Goal: Transaction & Acquisition: Purchase product/service

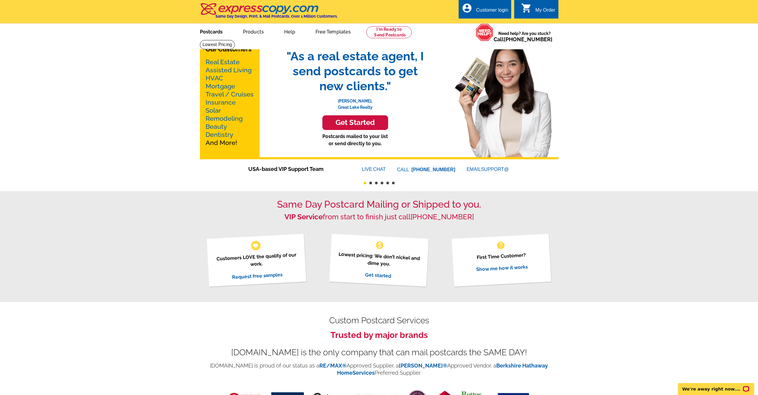
click at [220, 31] on link "Postcards" at bounding box center [211, 31] width 42 height 14
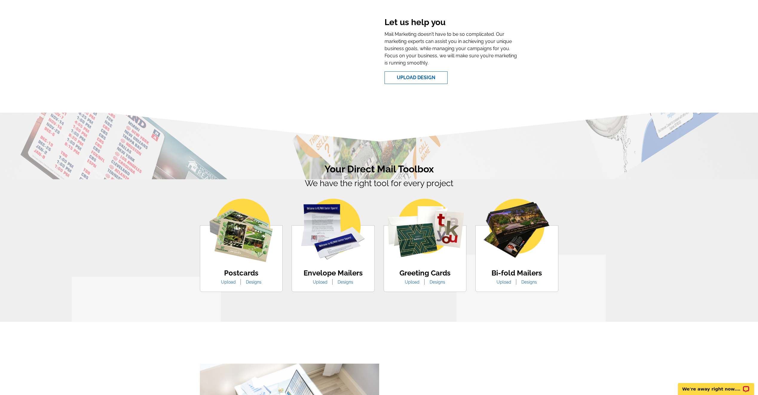
scroll to position [209, 0]
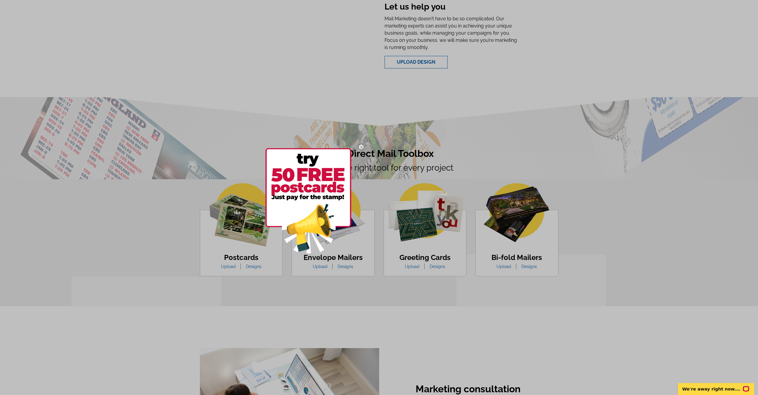
click at [361, 145] on img at bounding box center [360, 146] width 17 height 17
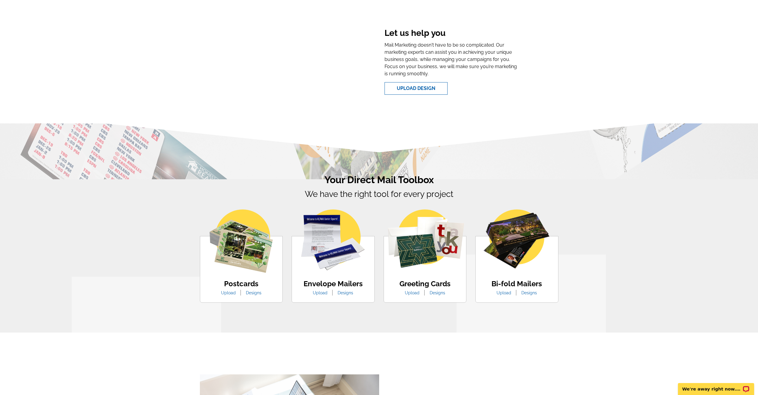
scroll to position [179, 0]
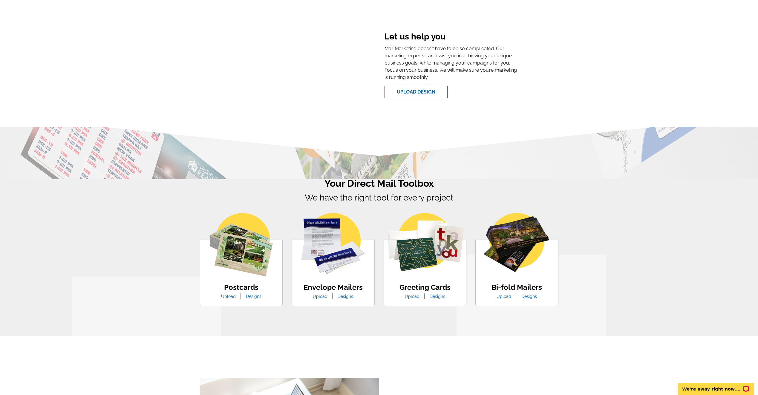
click at [249, 298] on link "Designs" at bounding box center [253, 296] width 24 height 5
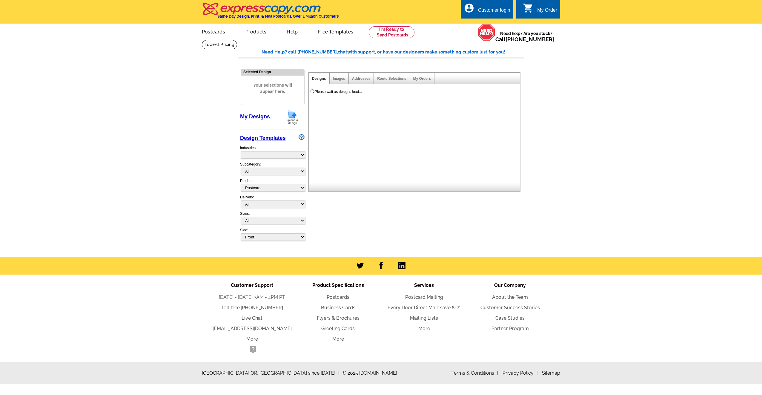
select select "1"
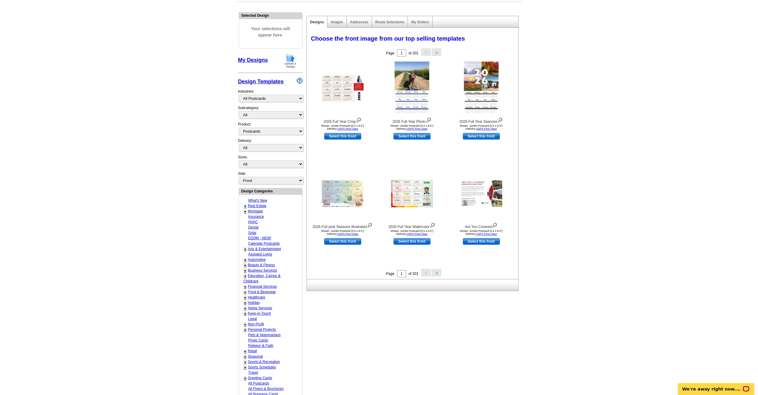
scroll to position [60, 0]
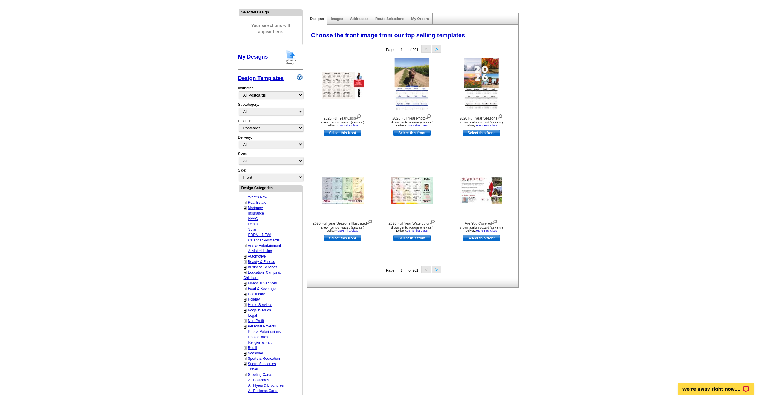
click at [439, 271] on button ">" at bounding box center [437, 269] width 10 height 7
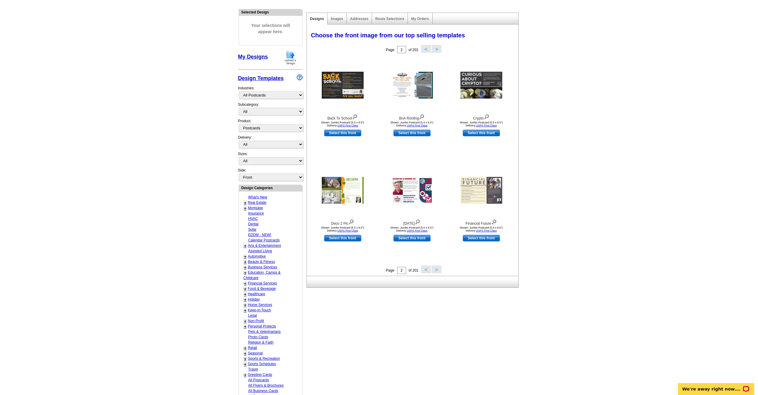
click at [245, 204] on link "+" at bounding box center [245, 202] width 2 height 5
click at [257, 208] on link "Farming" at bounding box center [255, 208] width 13 height 4
select select "785"
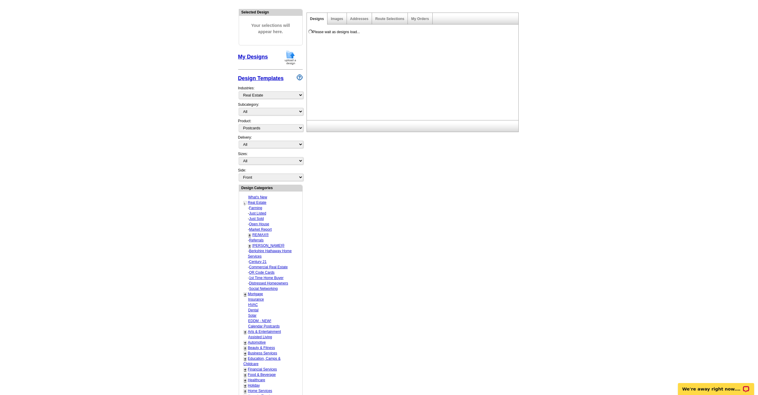
select select "1208"
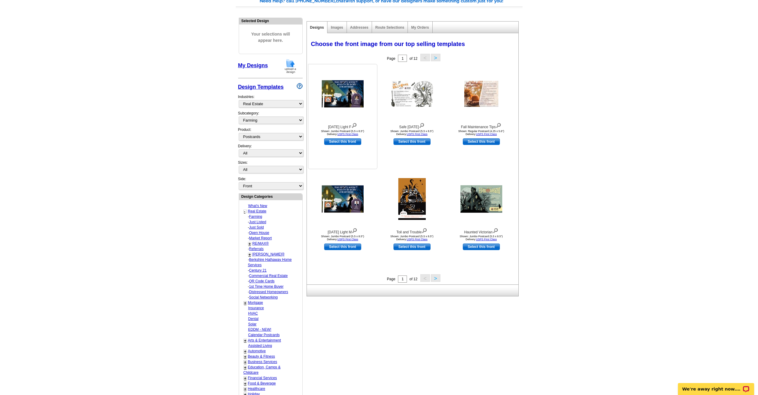
scroll to position [30, 0]
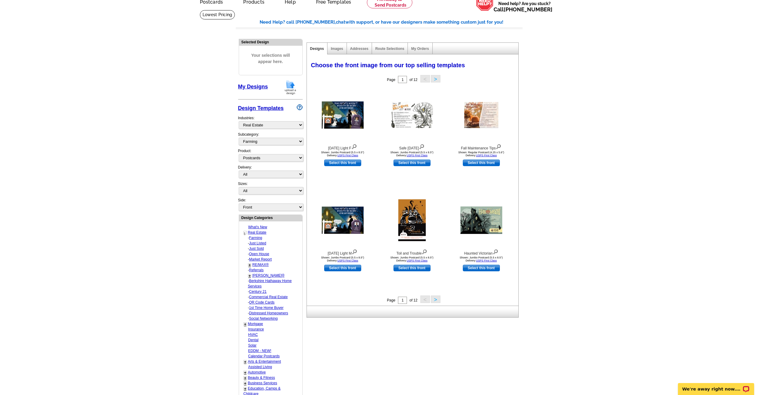
click at [432, 301] on button ">" at bounding box center [436, 298] width 10 height 7
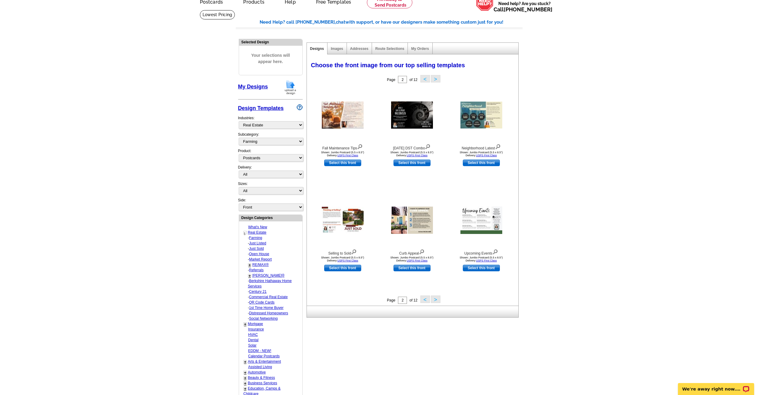
click at [435, 299] on button ">" at bounding box center [436, 298] width 10 height 7
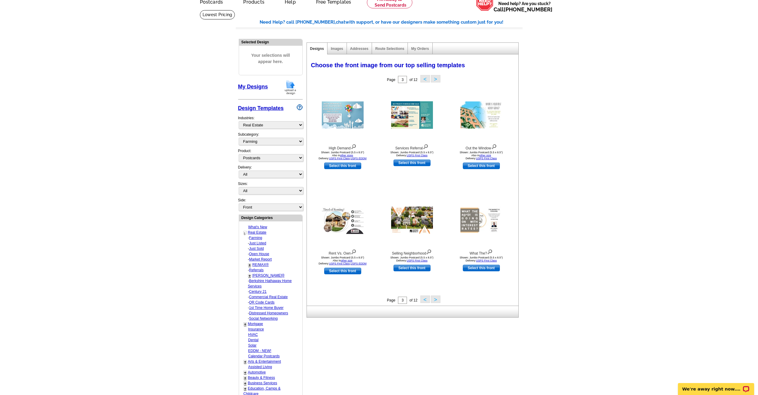
click at [439, 302] on button ">" at bounding box center [436, 298] width 10 height 7
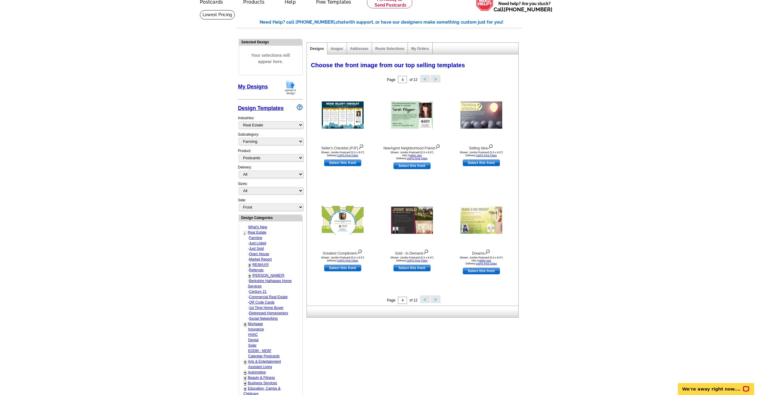
click at [439, 302] on button ">" at bounding box center [436, 298] width 10 height 7
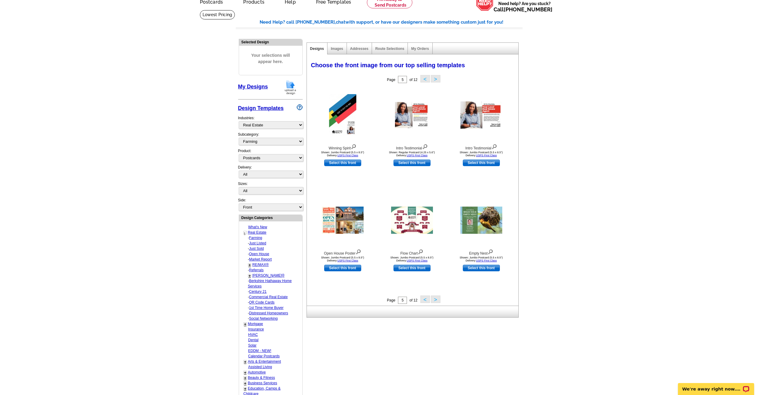
click at [439, 301] on button ">" at bounding box center [436, 298] width 10 height 7
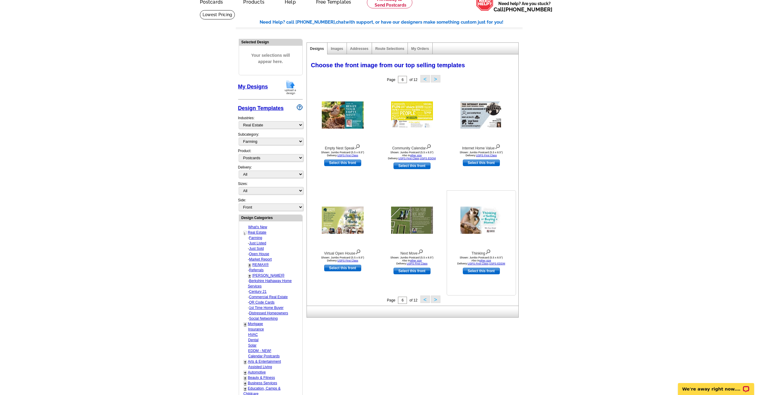
click at [482, 272] on link "Select this front" at bounding box center [481, 271] width 37 height 7
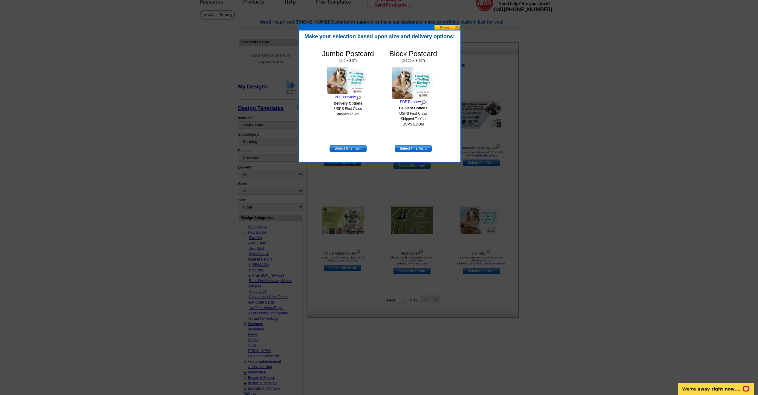
click at [352, 147] on link "Select this front" at bounding box center [347, 148] width 37 height 7
select select "2"
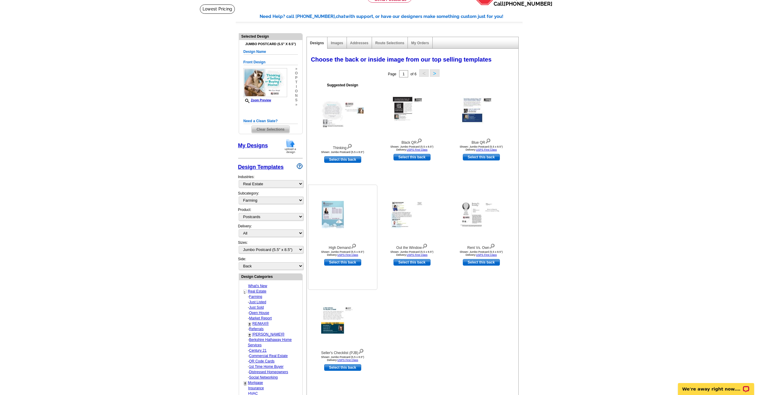
scroll to position [0, 0]
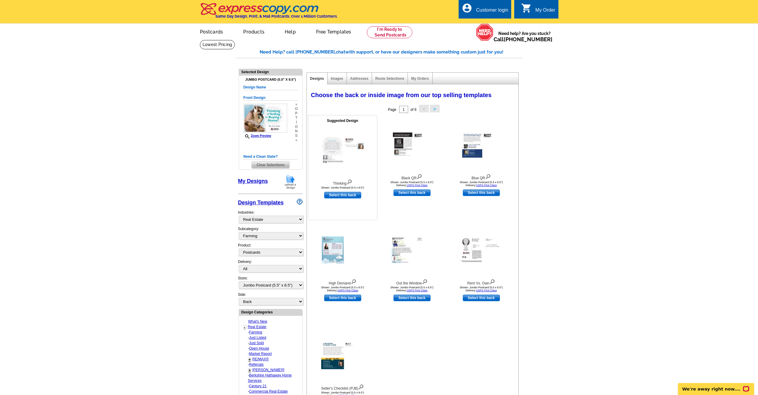
click at [343, 196] on link "Select this back" at bounding box center [342, 195] width 37 height 7
select select "front"
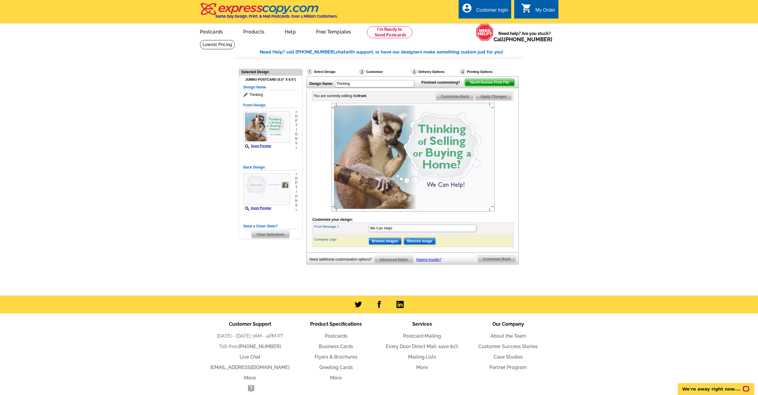
click at [459, 100] on span "Customize Back" at bounding box center [455, 96] width 38 height 7
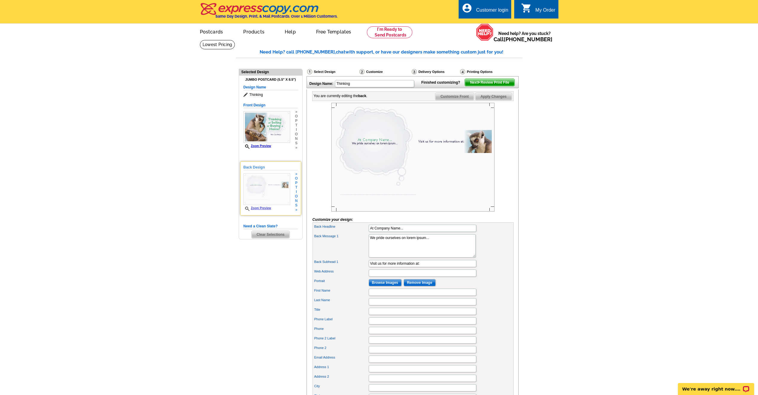
click at [278, 186] on img at bounding box center [266, 189] width 47 height 32
click at [328, 73] on div "Select Design" at bounding box center [332, 72] width 52 height 7
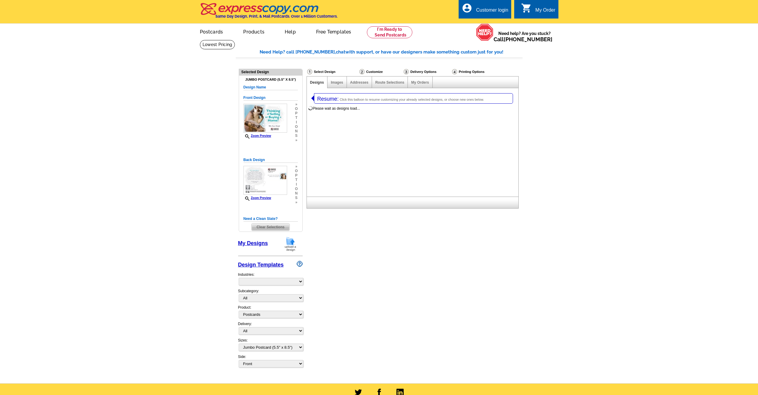
select select "1"
select select "2"
select select "785"
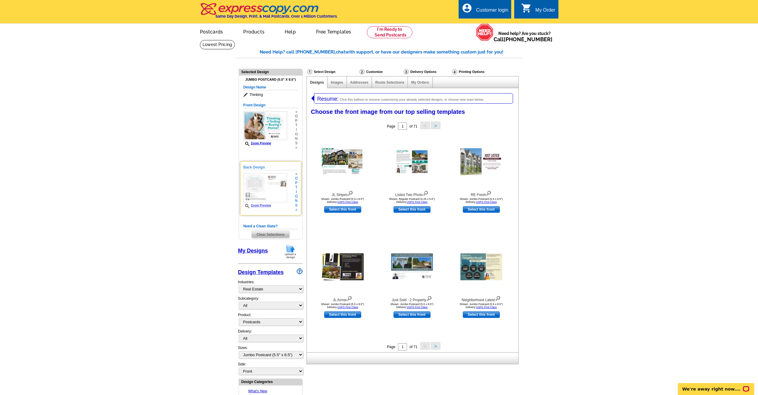
click at [261, 168] on h5 "Back Design" at bounding box center [270, 168] width 54 height 6
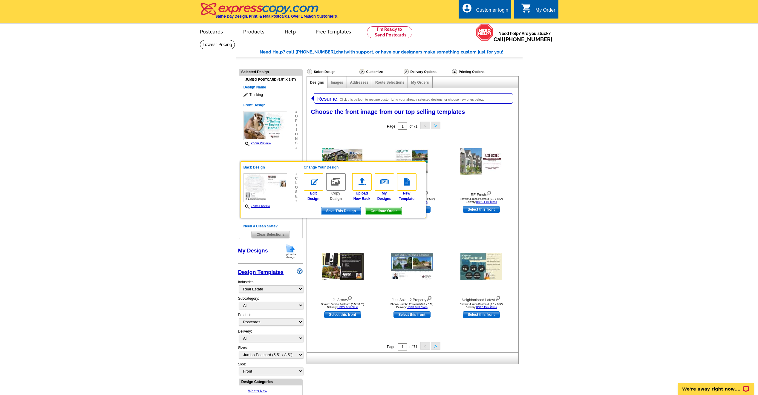
click at [553, 231] on main "Need Help? call 800-260-5887, chat with support, or have our designers make som…" at bounding box center [379, 329] width 758 height 578
click at [390, 70] on div "Customize" at bounding box center [381, 72] width 44 height 7
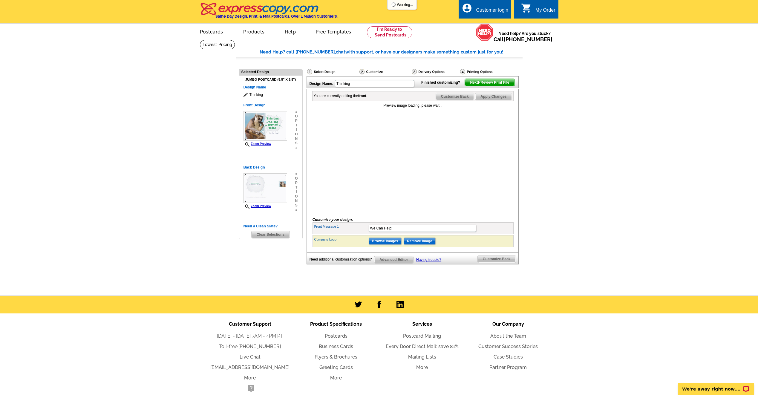
click at [467, 100] on span "Customize Back" at bounding box center [455, 96] width 38 height 7
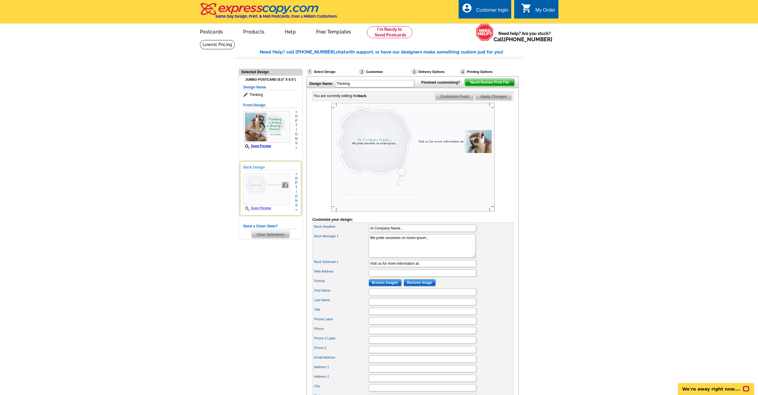
click at [260, 168] on h5 "Back Design" at bounding box center [270, 168] width 54 height 6
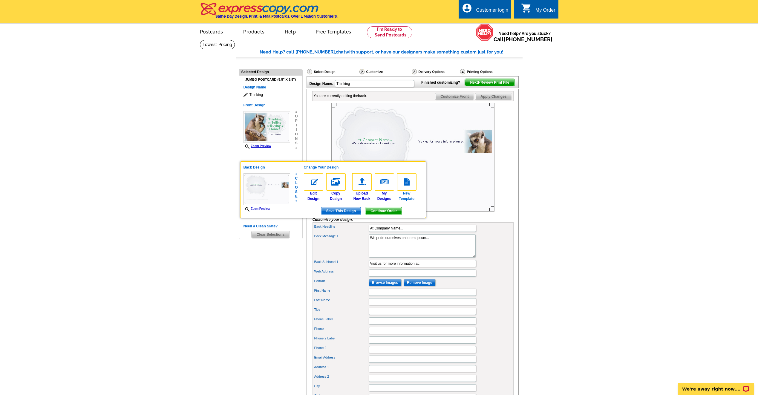
click at [409, 181] on img at bounding box center [406, 181] width 19 height 17
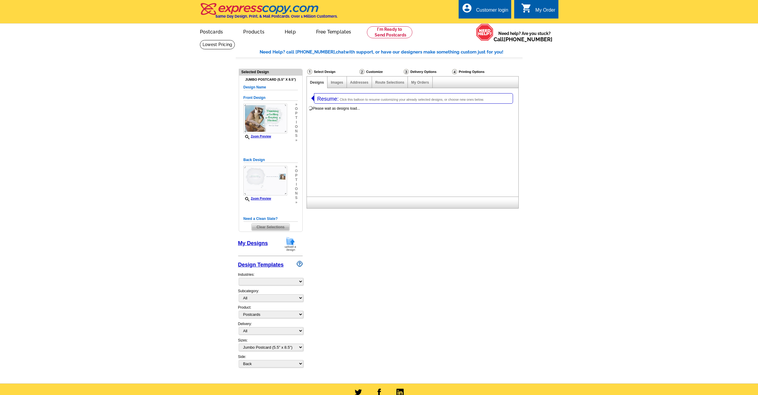
select select "1"
select select "2"
select select "back"
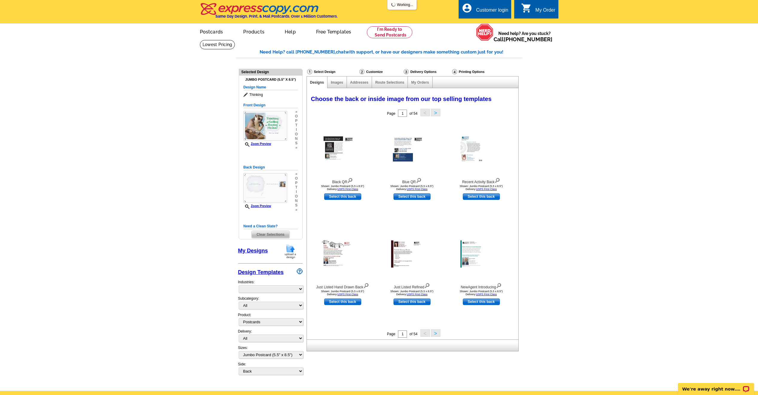
select select "785"
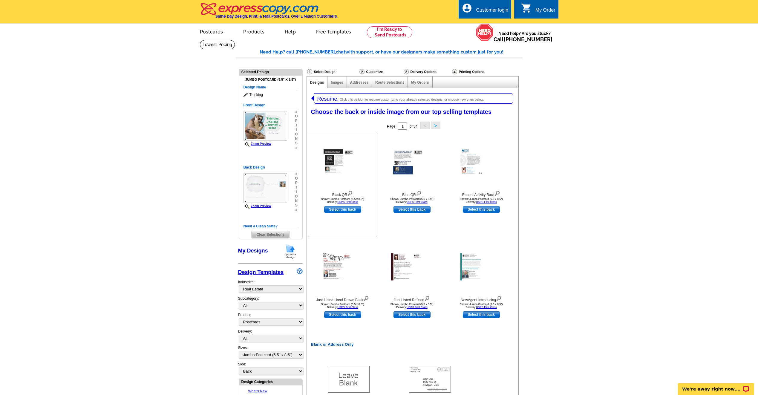
click at [357, 209] on link "Select this back" at bounding box center [342, 209] width 37 height 7
select select "front"
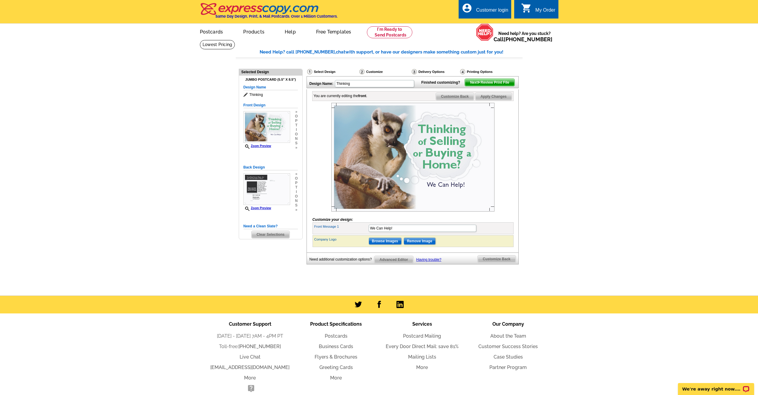
click at [393, 152] on img at bounding box center [412, 157] width 163 height 109
